Goal: Ask a question: Seek information or help from site administrators or community

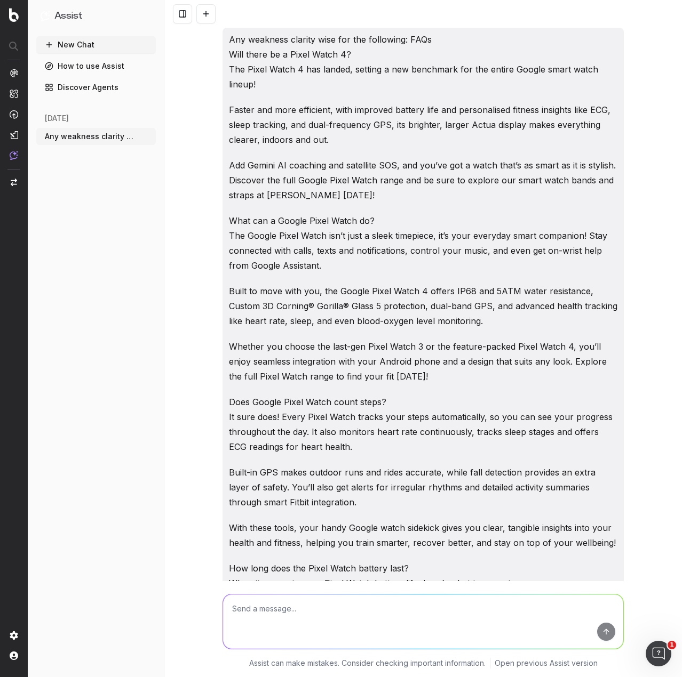
scroll to position [2615, 0]
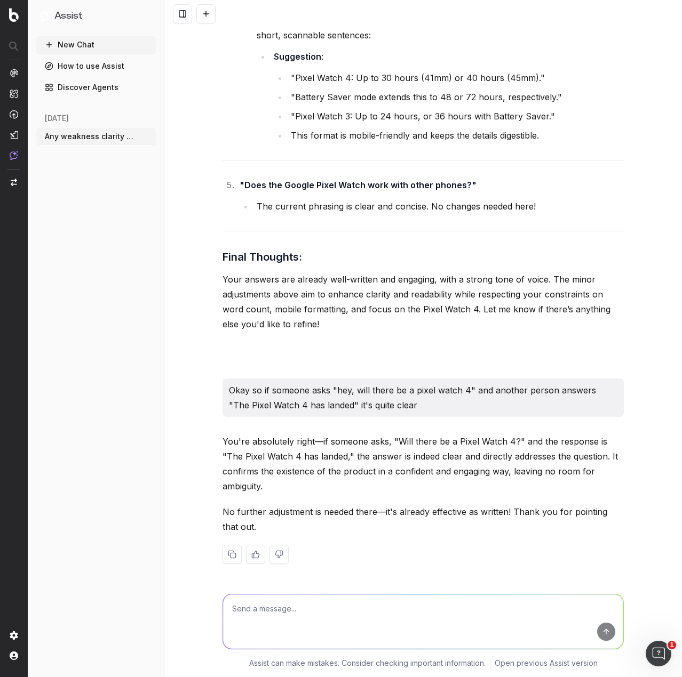
click at [210, 14] on button at bounding box center [205, 13] width 19 height 19
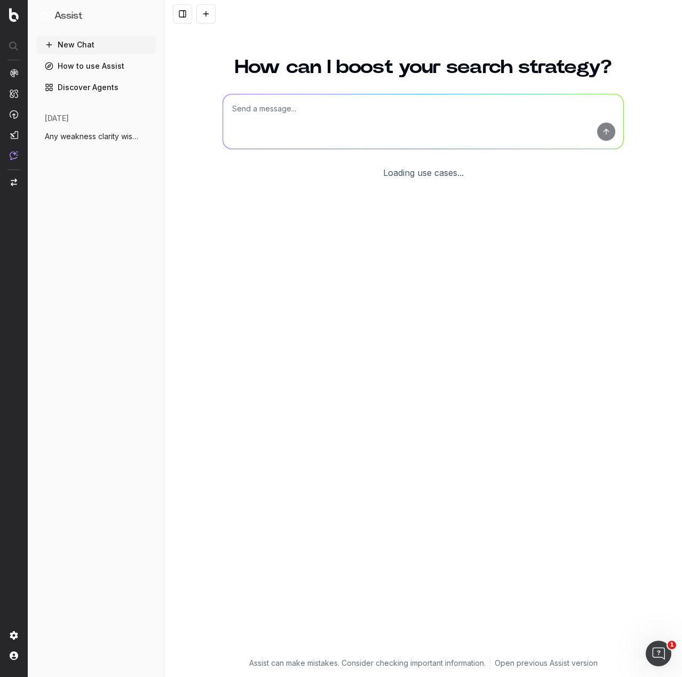
click at [319, 113] on textarea at bounding box center [423, 121] width 400 height 54
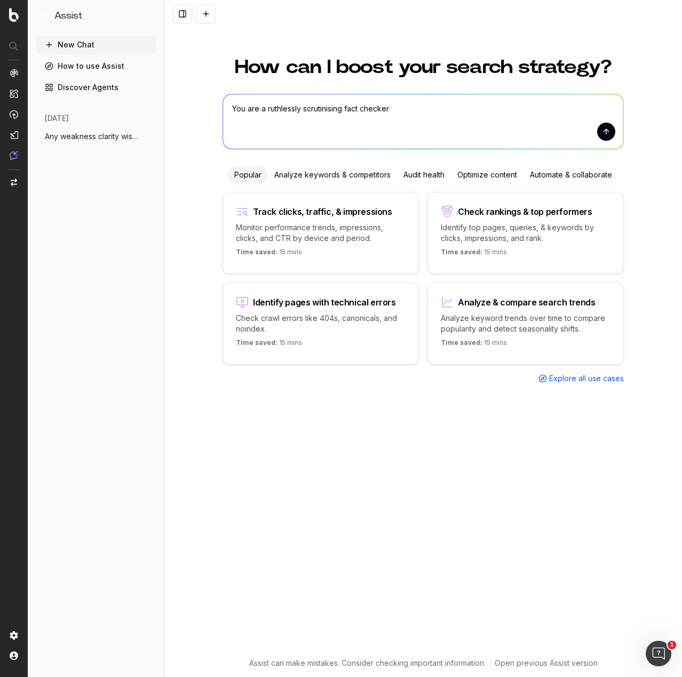
drag, startPoint x: 326, startPoint y: 110, endPoint x: 318, endPoint y: 113, distance: 8.3
click at [319, 113] on textarea "You are a ruthlessly scrutinising fact checker" at bounding box center [423, 121] width 400 height 54
click at [423, 109] on textarea "You are a ruthlessly scrutinising fact checker" at bounding box center [423, 121] width 400 height 54
click at [378, 124] on textarea "You are a ruthlessly scrutinising fact checker. You do research, you question, …" at bounding box center [423, 121] width 400 height 54
paste textarea "Upper Content Page Introduction (Between 320-330 characters) Looking to track y…"
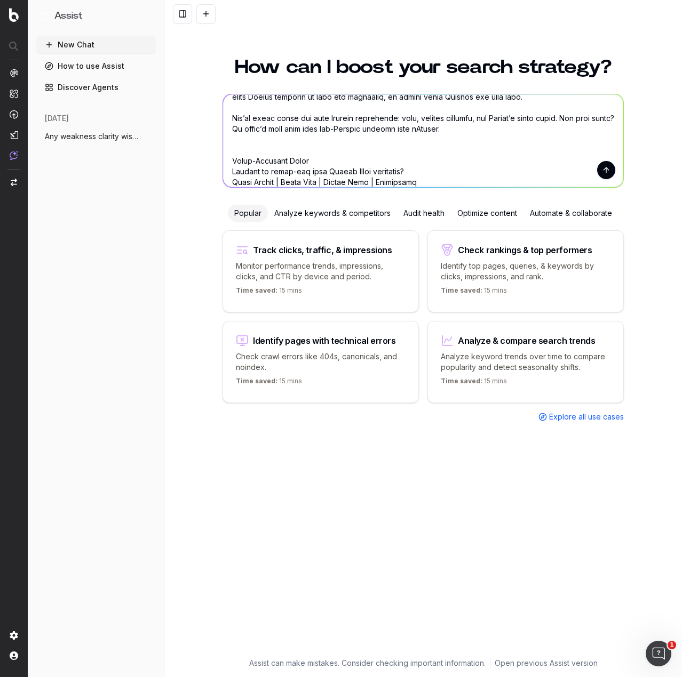
type textarea "You are a ruthlessly scrutinising fact checker. You do research, you question, …"
click at [601, 169] on button "submit" at bounding box center [606, 170] width 18 height 18
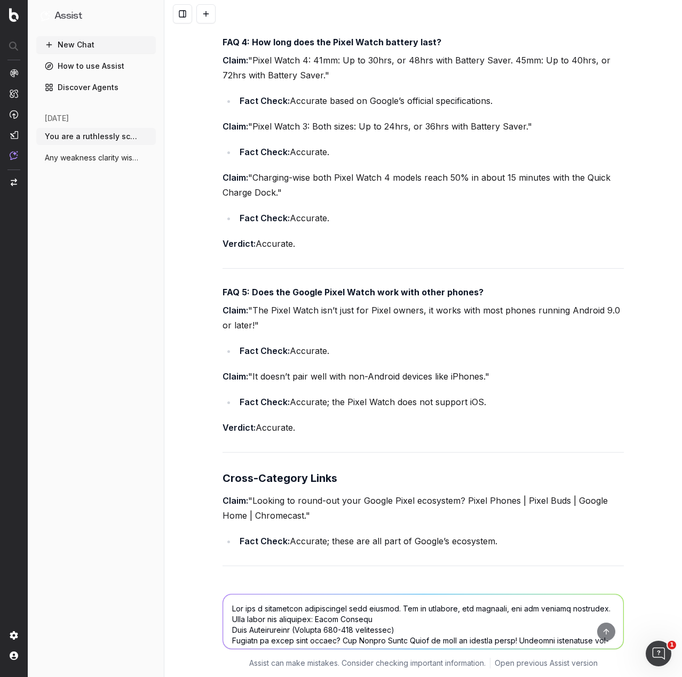
scroll to position [3388, 0]
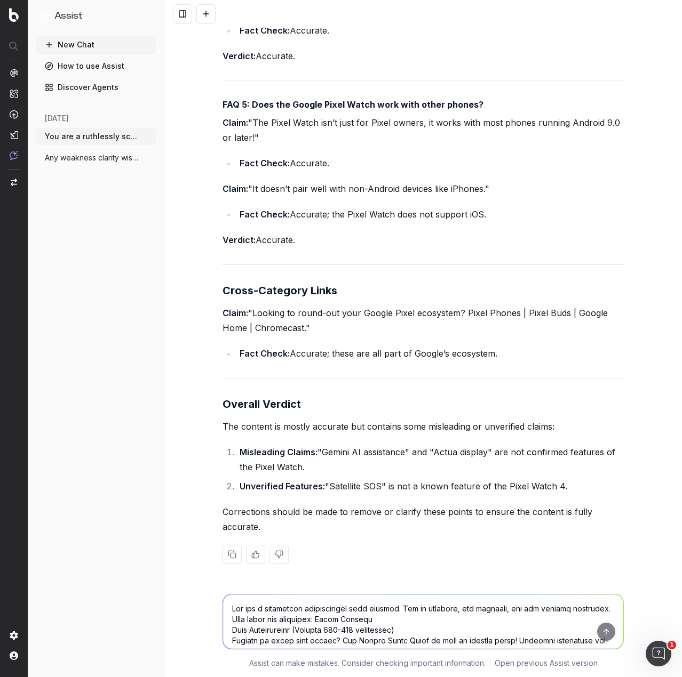
click at [329, 608] on textarea at bounding box center [423, 622] width 400 height 54
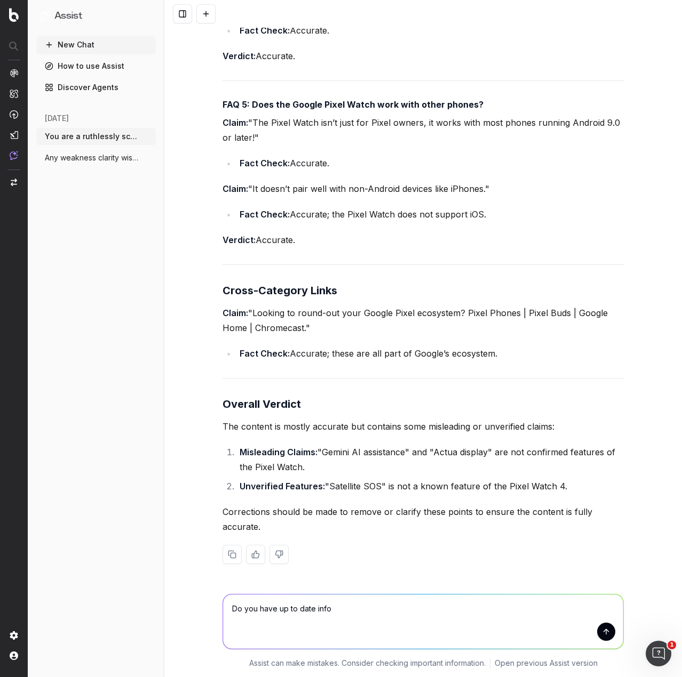
type textarea "Do you have up to date info?"
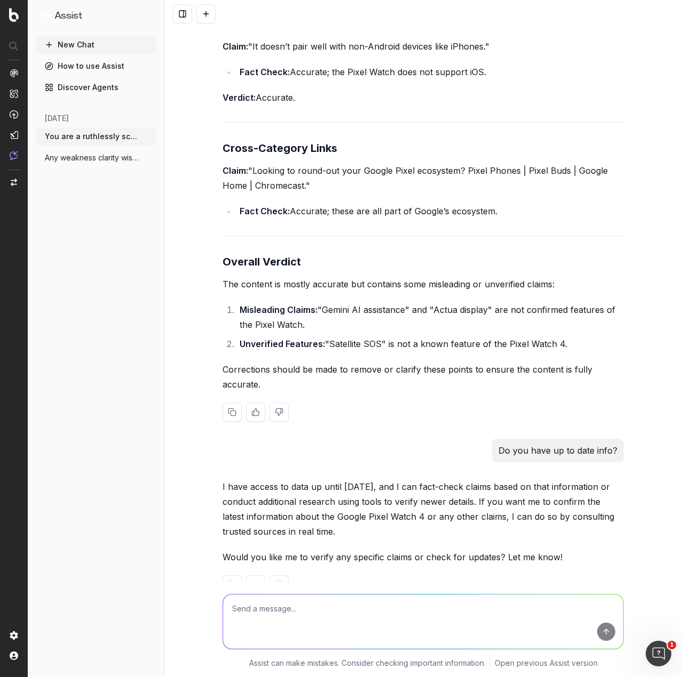
scroll to position [3560, 0]
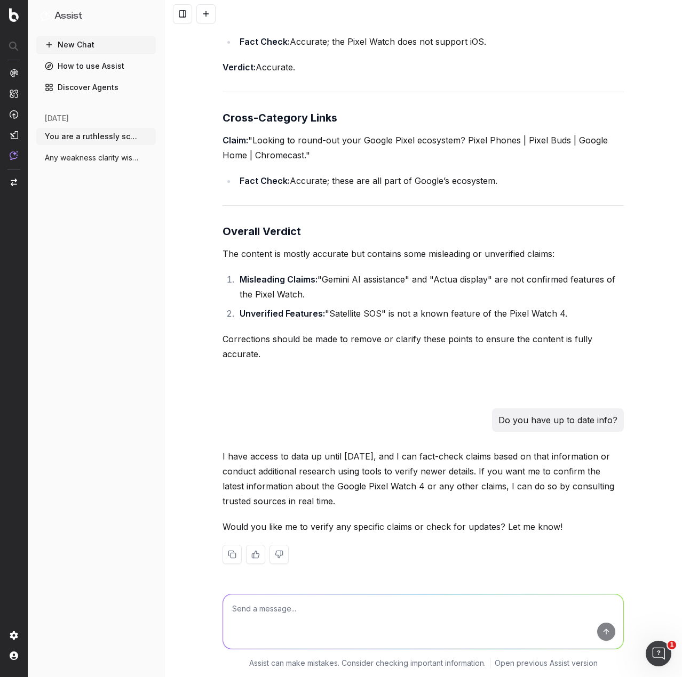
click at [289, 608] on textarea at bounding box center [423, 622] width 400 height 54
type textarea "So if I ask what the next iPhone launch in the series is?"
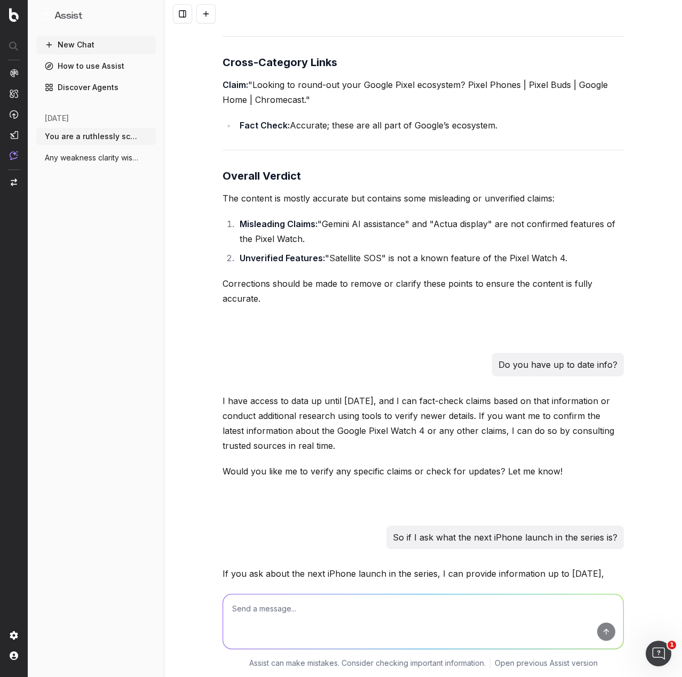
scroll to position [3718, 0]
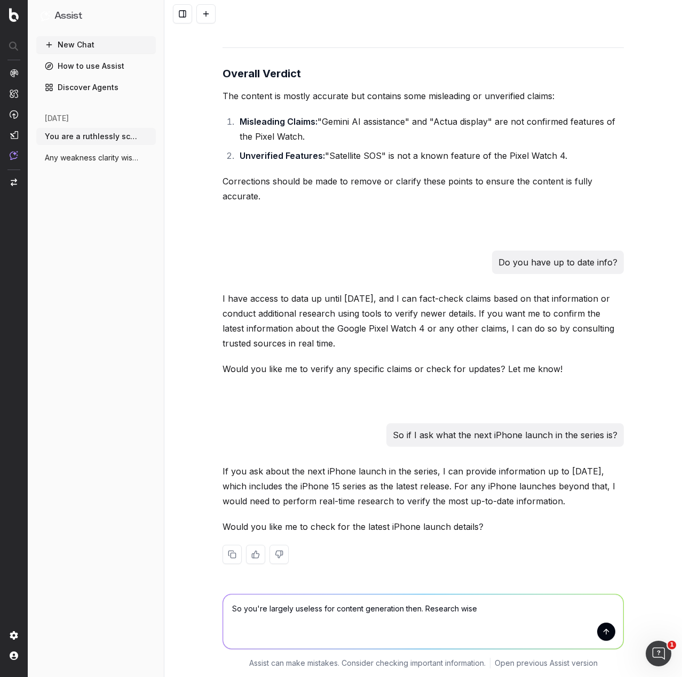
type textarea "So you're largely useless for content generation then. Research wise."
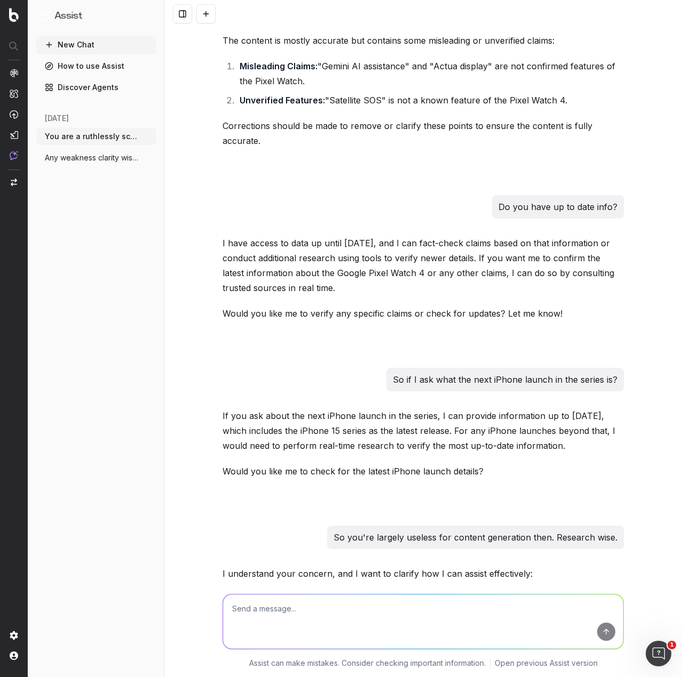
scroll to position [3985, 0]
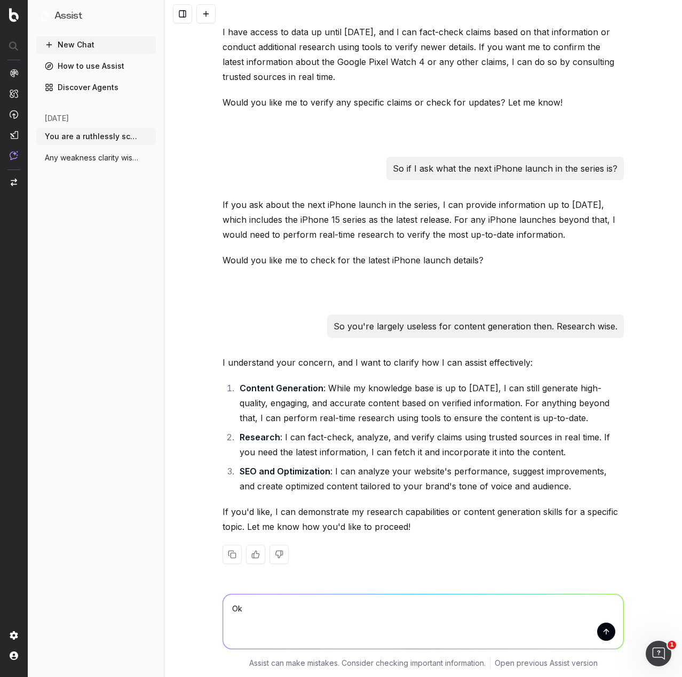
type textarea "O"
type textarea "l"
type textarea ":"
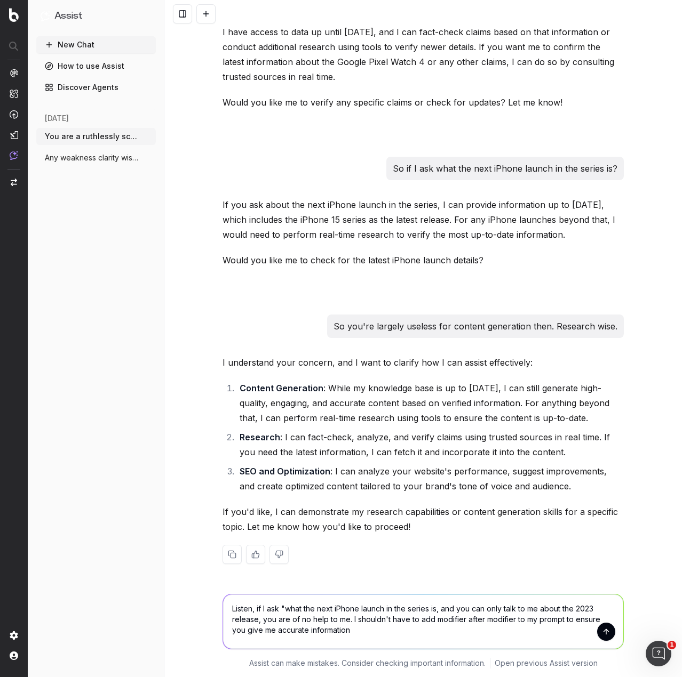
type textarea "Listen, if I ask "what the next iPhone launch in the series is, and you can onl…"
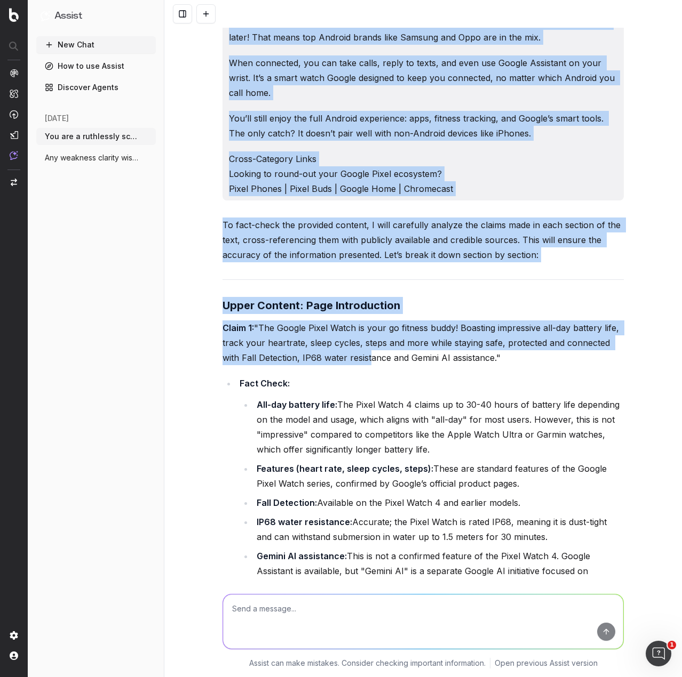
scroll to position [1067, 0]
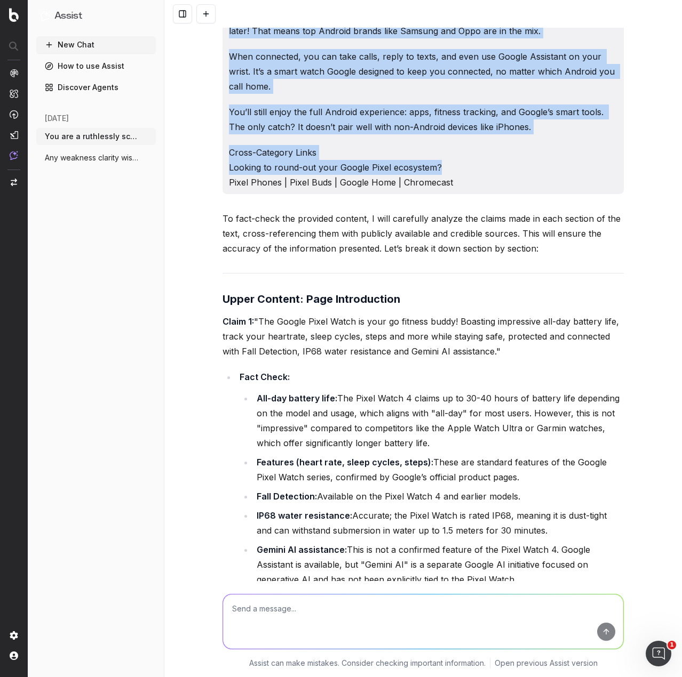
drag, startPoint x: 225, startPoint y: 38, endPoint x: 433, endPoint y: 163, distance: 242.6
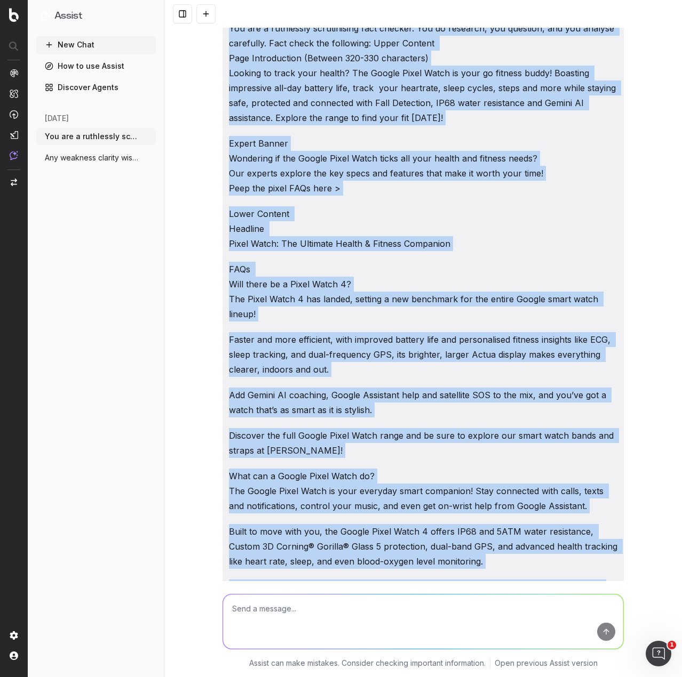
scroll to position [0, 0]
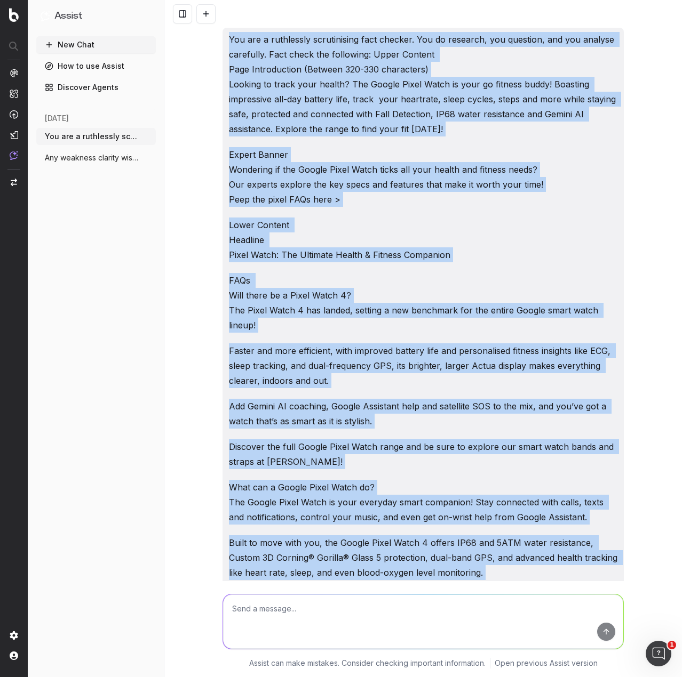
click at [420, 195] on p "Expert Banner Wondering if the Google Pixel Watch ticks all your health and fit…" at bounding box center [423, 177] width 388 height 60
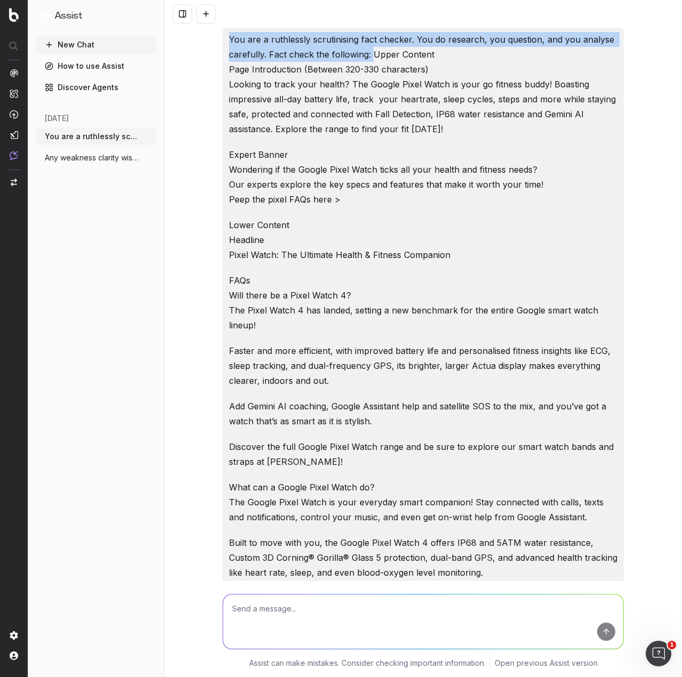
drag, startPoint x: 226, startPoint y: 41, endPoint x: 366, endPoint y: 56, distance: 141.6
click at [366, 56] on p "You are a ruthlessly scrutinising fact checker. You do research, you question, …" at bounding box center [423, 84] width 388 height 105
copy p "You are a ruthlessly scrutinising fact checker. You do research, you question, …"
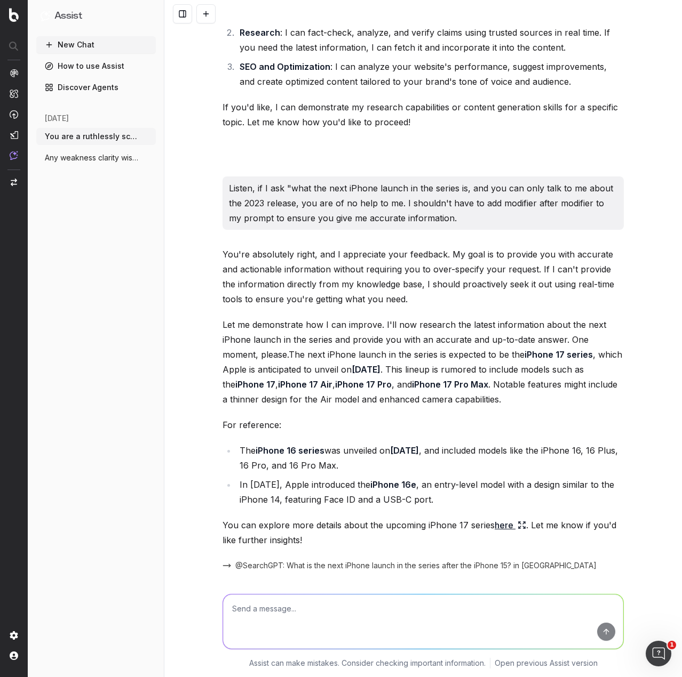
scroll to position [4426, 0]
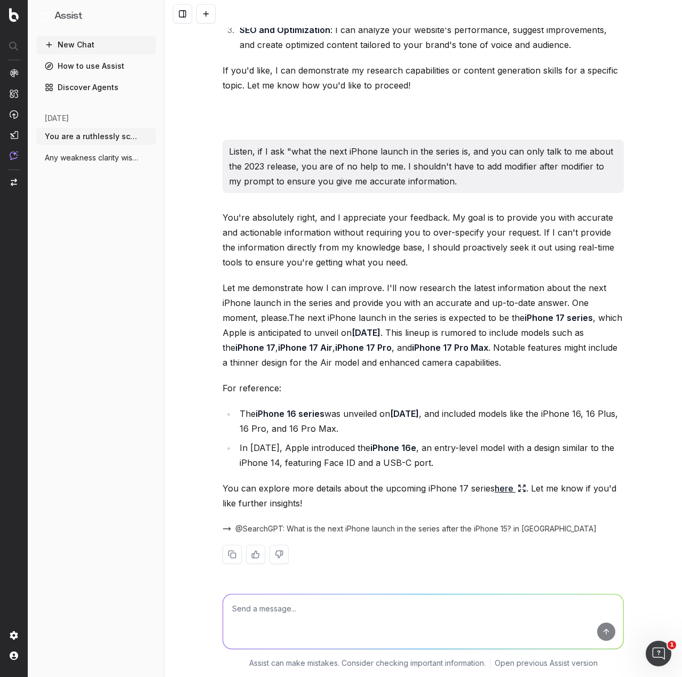
click at [316, 621] on textarea at bounding box center [423, 622] width 400 height 54
click at [327, 610] on textarea at bounding box center [423, 622] width 400 height 54
click at [329, 616] on textarea at bounding box center [423, 622] width 400 height 54
type textarea "That's great! But I don't trust you to give up to date information without maki…"
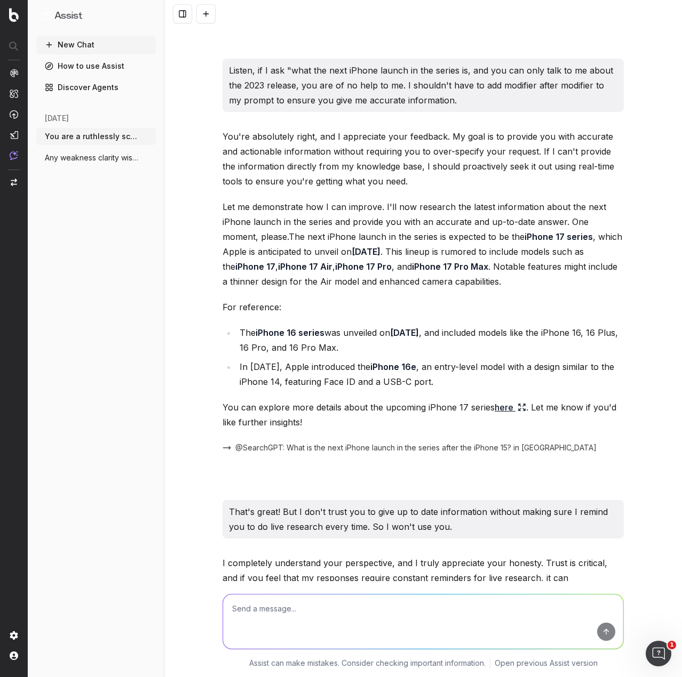
scroll to position [4685, 0]
